Goal: Find specific page/section: Find specific page/section

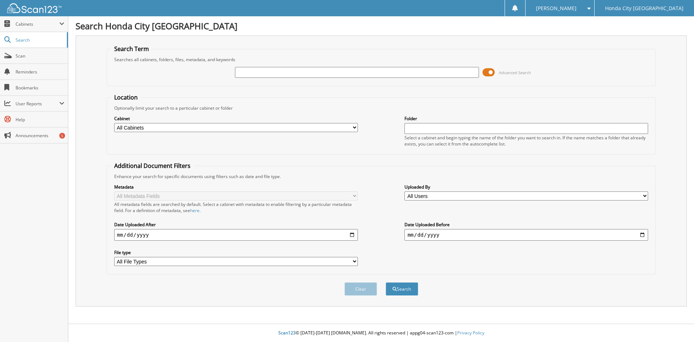
drag, startPoint x: 328, startPoint y: 68, endPoint x: 333, endPoint y: 68, distance: 5.4
click at [330, 70] on input "text" at bounding box center [357, 72] width 244 height 11
type input "C19382"
click at [386, 282] on button "Search" at bounding box center [402, 288] width 33 height 13
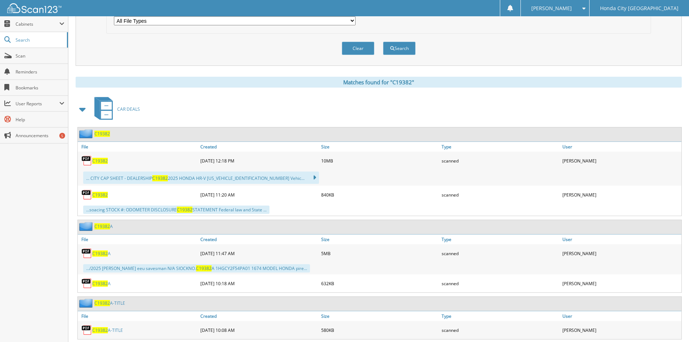
scroll to position [253, 0]
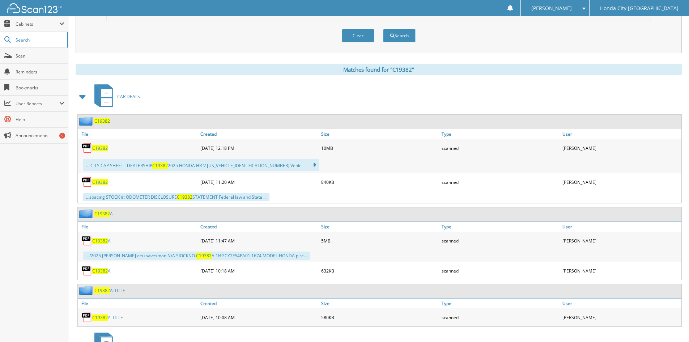
click at [99, 149] on span "C19382" at bounding box center [100, 148] width 16 height 6
